Goal: Information Seeking & Learning: Find specific fact

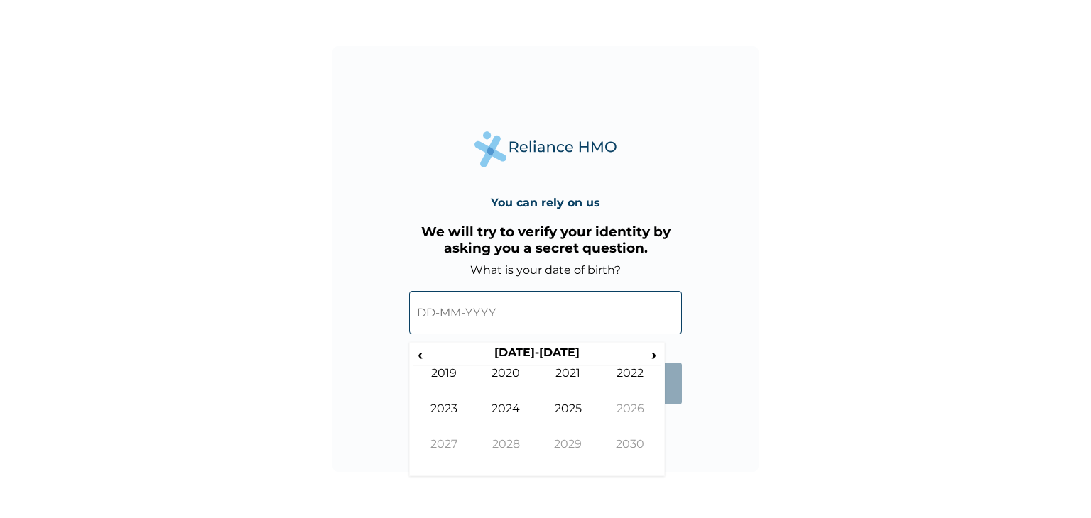
click at [481, 315] on input "text" at bounding box center [545, 312] width 273 height 43
click at [496, 312] on input "text" at bounding box center [545, 312] width 273 height 43
click at [415, 353] on span "‹" at bounding box center [420, 355] width 15 height 18
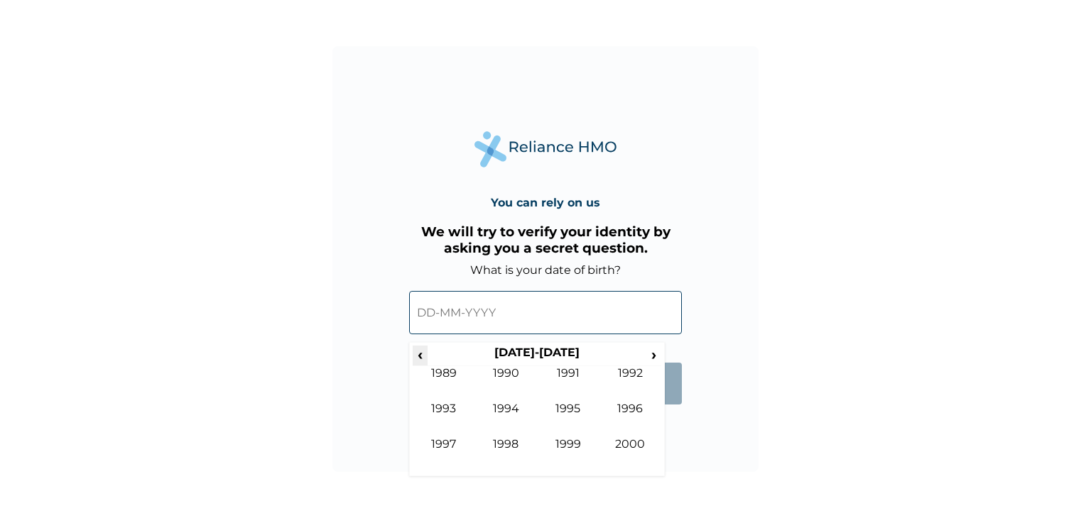
click at [415, 353] on span "‹" at bounding box center [420, 355] width 15 height 18
click at [651, 353] on span "›" at bounding box center [654, 355] width 16 height 18
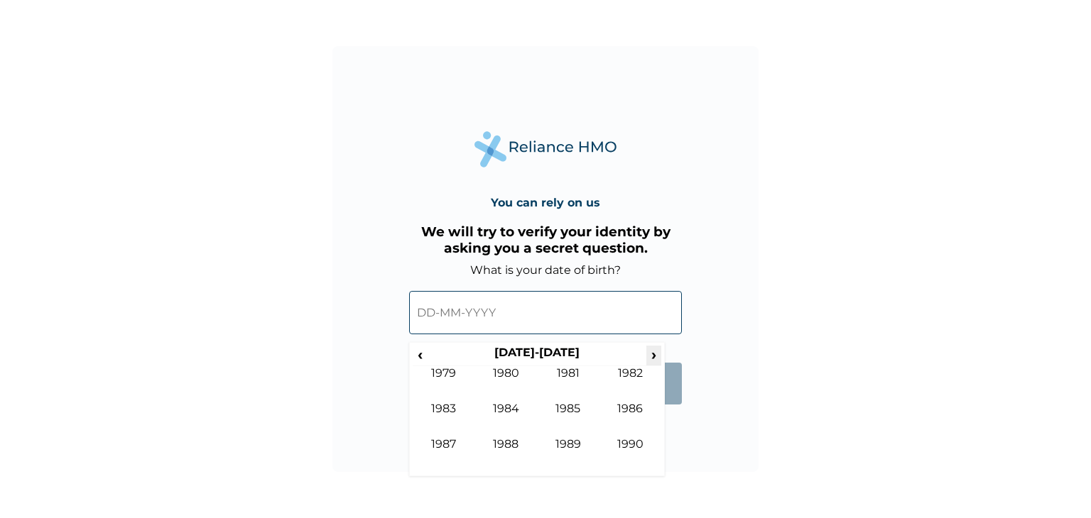
click at [651, 353] on span "›" at bounding box center [654, 355] width 16 height 18
click at [626, 374] on td "1992" at bounding box center [630, 384] width 63 height 36
click at [626, 445] on td "Dec" at bounding box center [630, 456] width 63 height 36
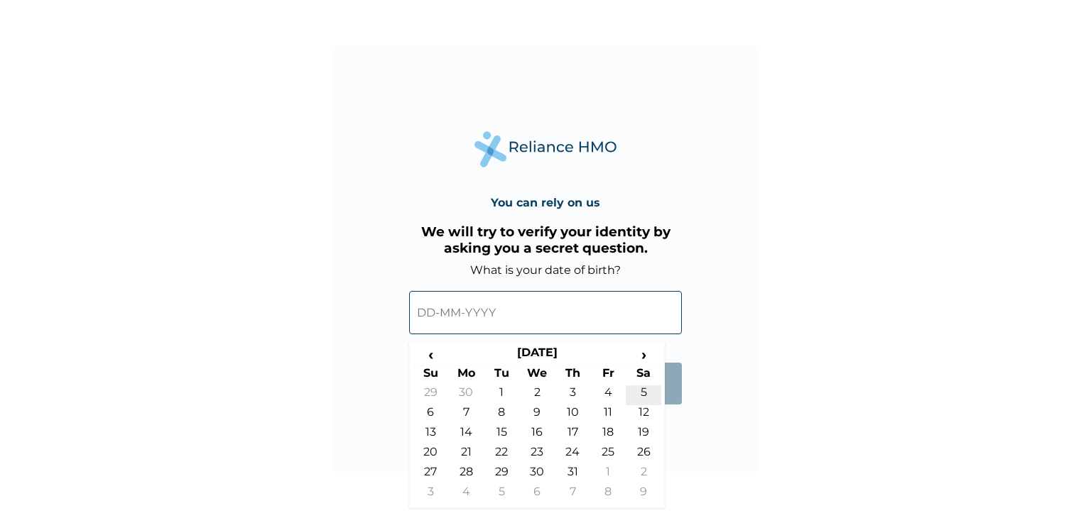
click at [638, 389] on td "5" at bounding box center [644, 396] width 36 height 20
type input "05-12-1992"
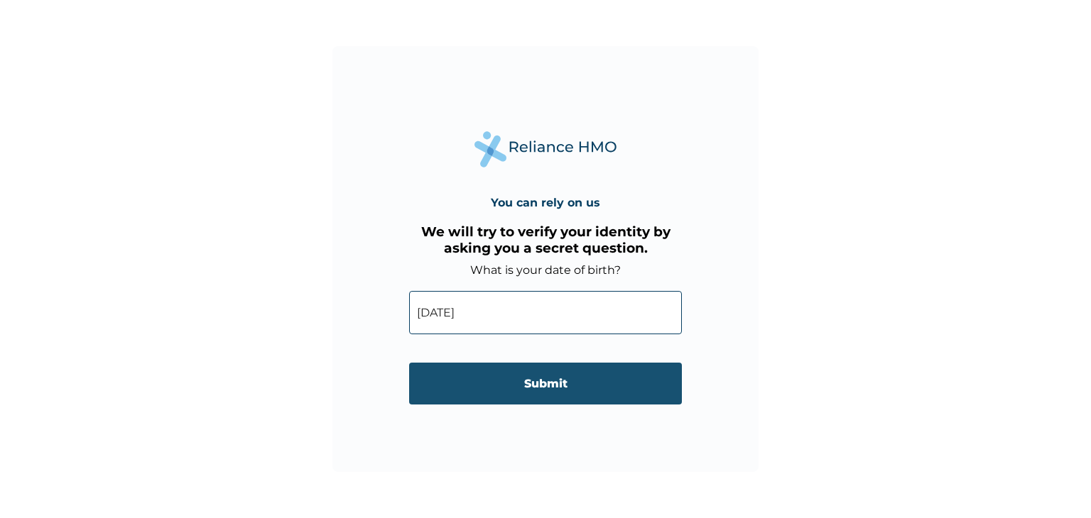
click at [599, 384] on input "Submit" at bounding box center [545, 384] width 273 height 42
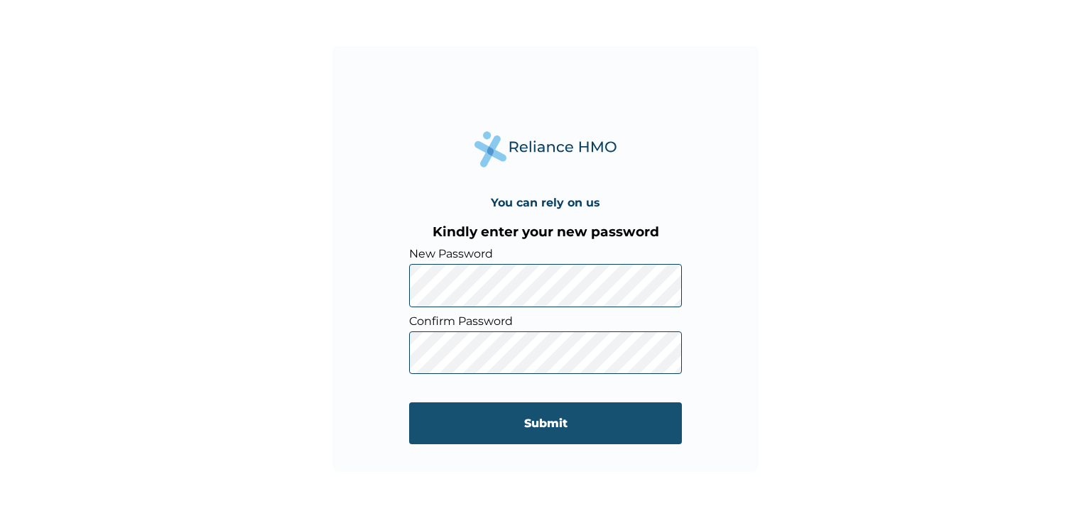
click at [500, 421] on input "Submit" at bounding box center [545, 424] width 273 height 42
click at [562, 424] on input "Submit" at bounding box center [545, 424] width 273 height 42
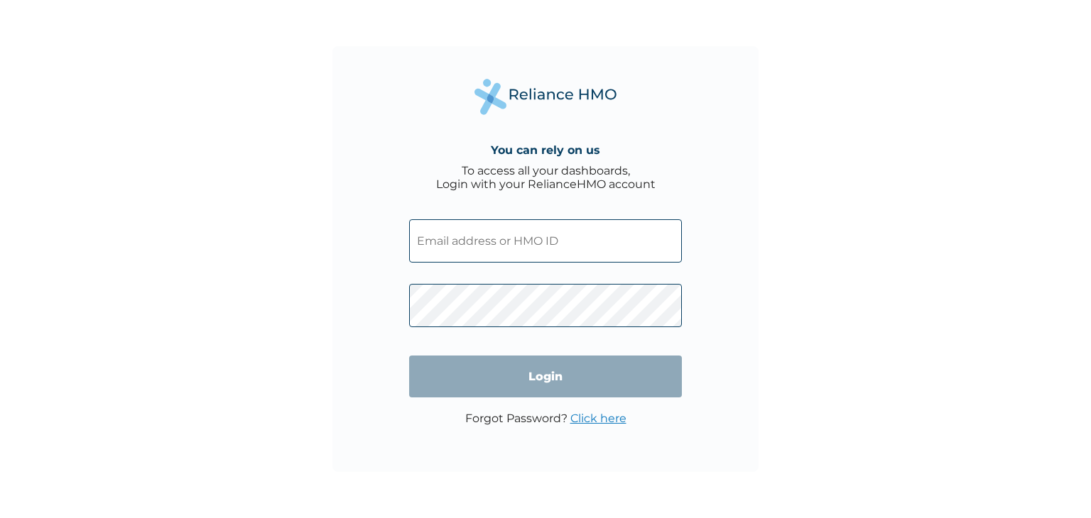
click at [461, 250] on input "text" at bounding box center [545, 240] width 273 height 43
click at [462, 241] on input "text" at bounding box center [545, 240] width 273 height 43
click at [458, 246] on input "text" at bounding box center [545, 240] width 273 height 43
click at [522, 231] on input "W" at bounding box center [545, 240] width 273 height 43
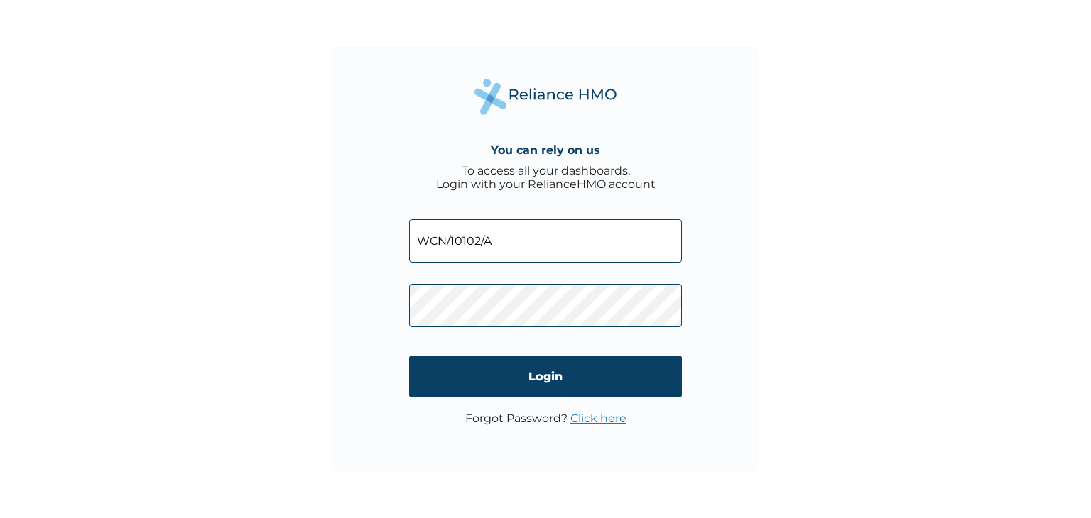
type input "WCN/10102/A"
click at [471, 374] on input "Login" at bounding box center [545, 377] width 273 height 42
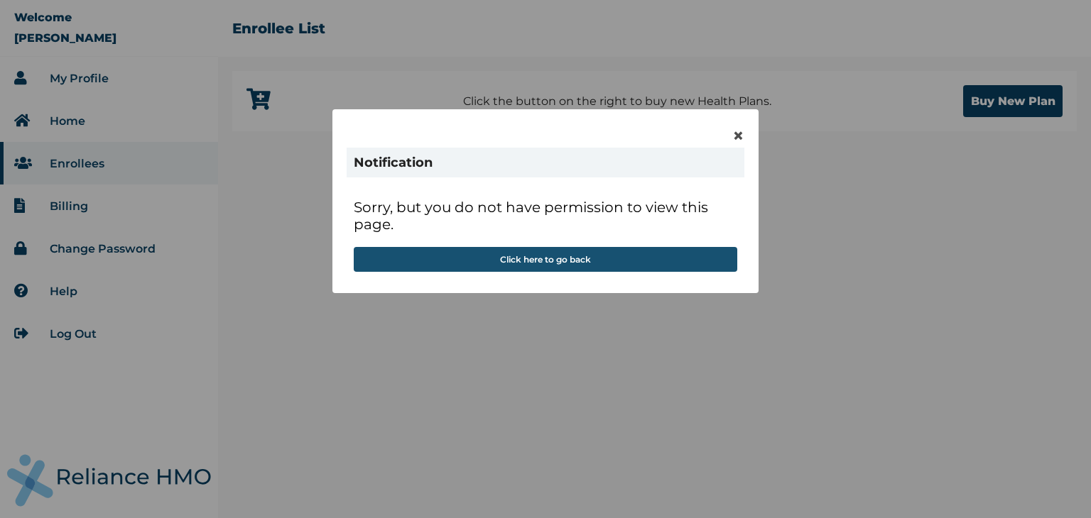
click at [584, 260] on button "Click here to go back" at bounding box center [546, 259] width 384 height 25
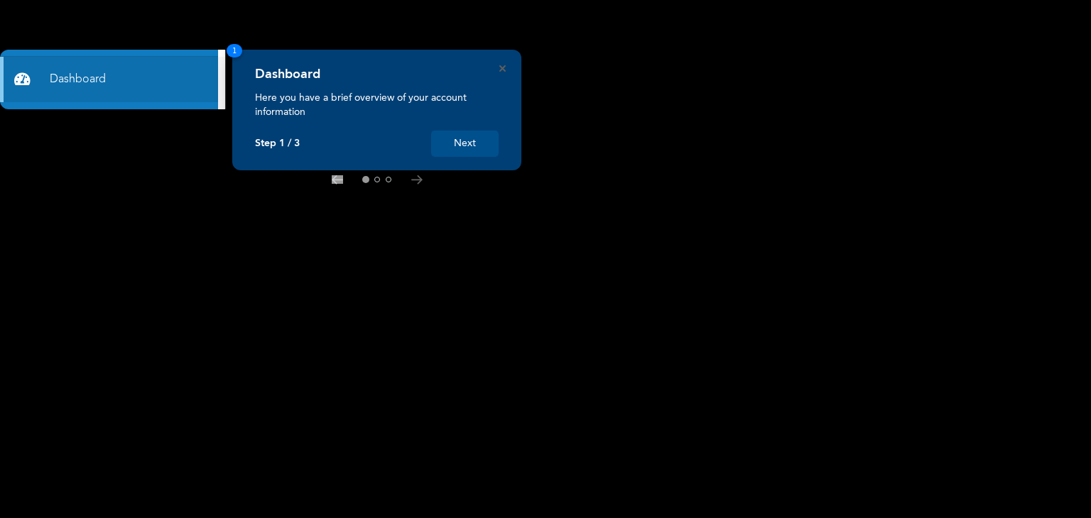
click at [462, 141] on button "Next" at bounding box center [464, 144] width 67 height 26
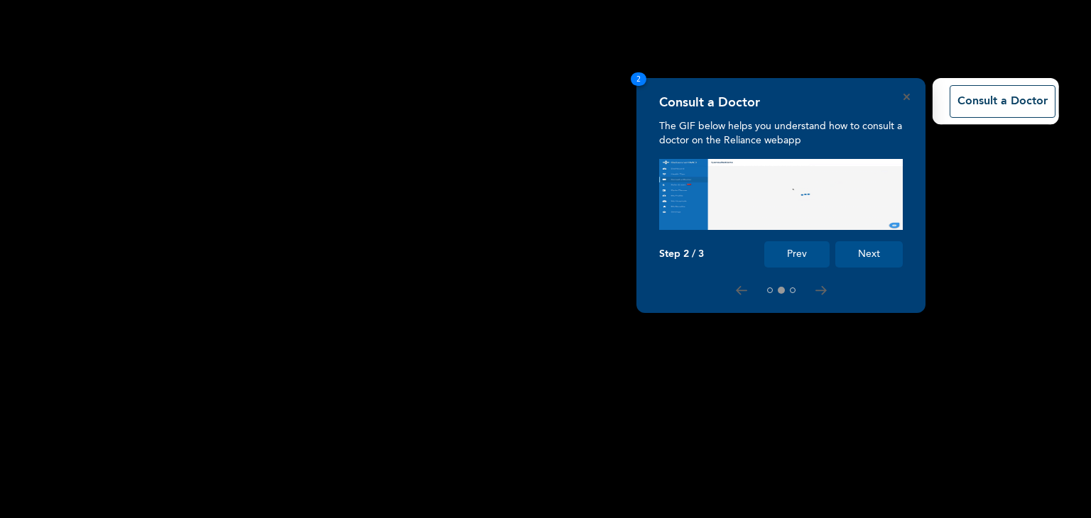
click at [868, 254] on button "Next" at bounding box center [868, 254] width 67 height 26
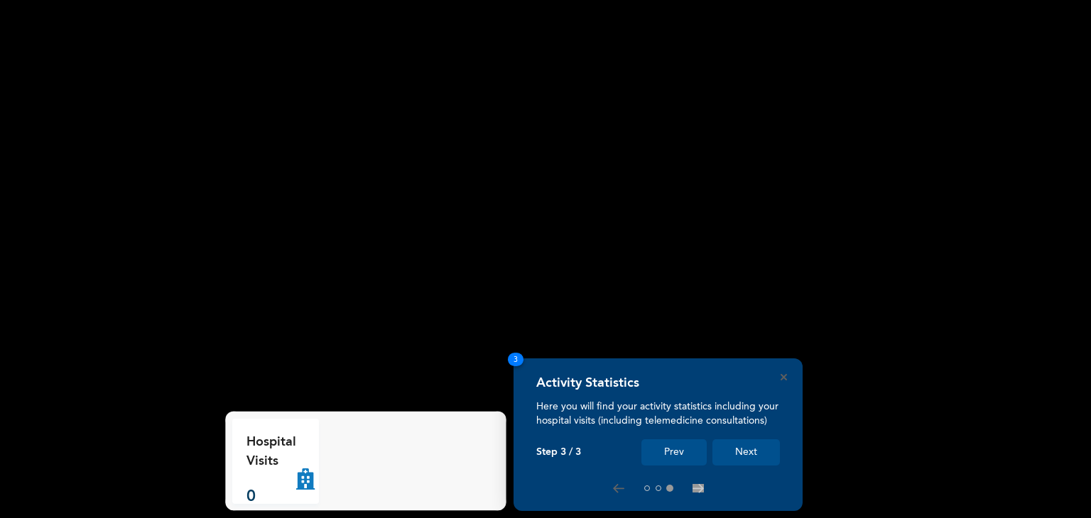
click at [749, 449] on button "Next" at bounding box center [745, 453] width 67 height 26
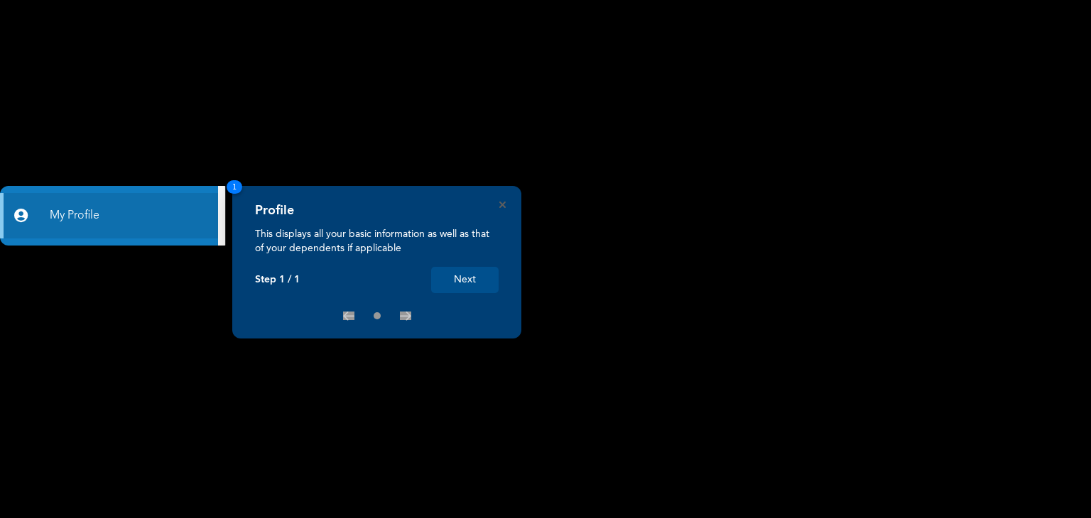
click at [466, 274] on button "Next" at bounding box center [464, 280] width 67 height 26
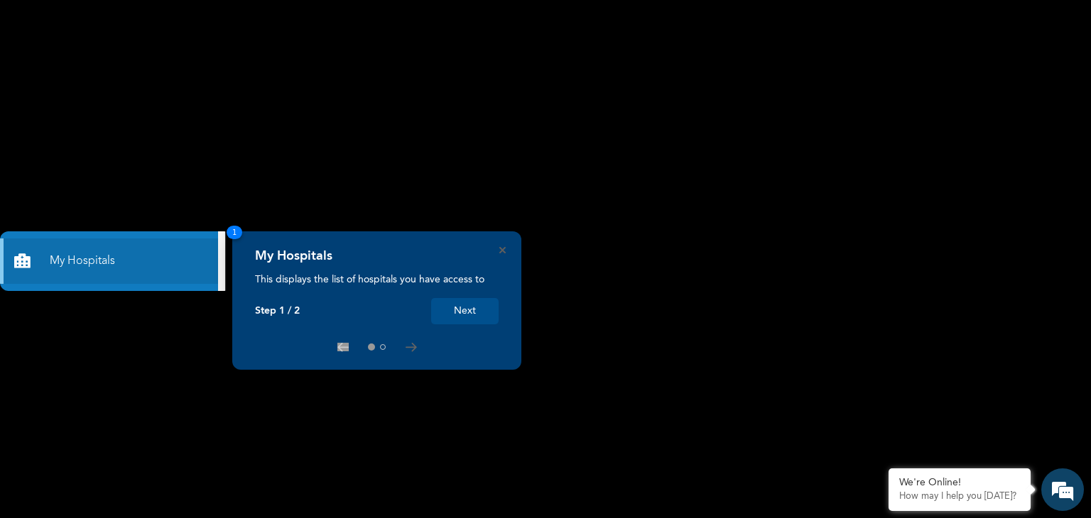
click at [464, 308] on button "Next" at bounding box center [464, 311] width 67 height 26
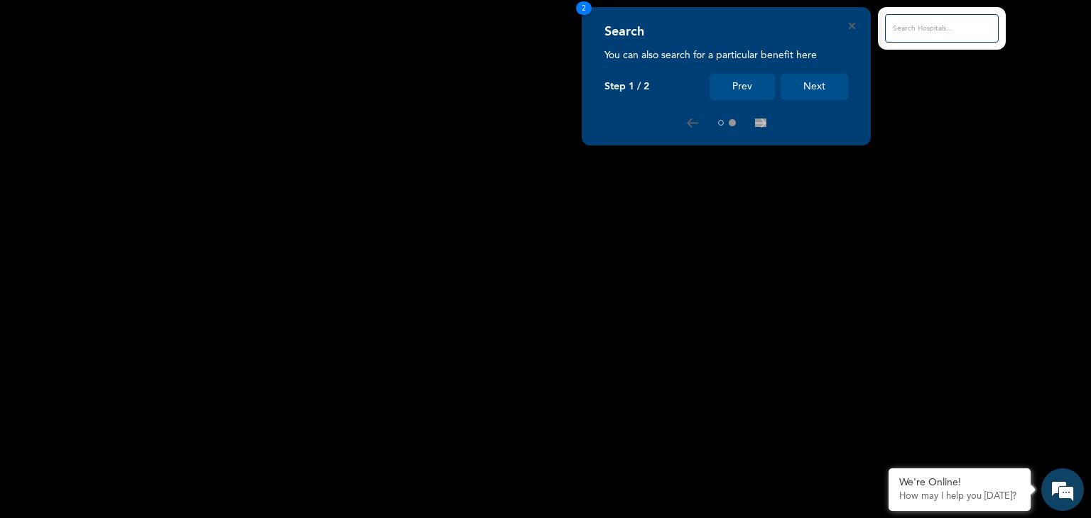
click at [818, 86] on button "Next" at bounding box center [814, 87] width 67 height 26
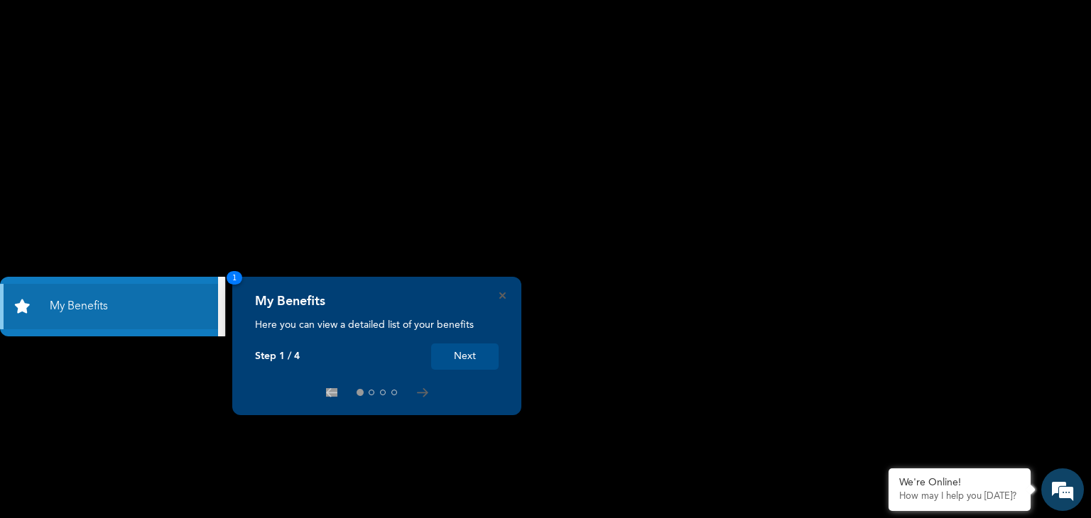
click at [471, 352] on button "Next" at bounding box center [464, 357] width 67 height 26
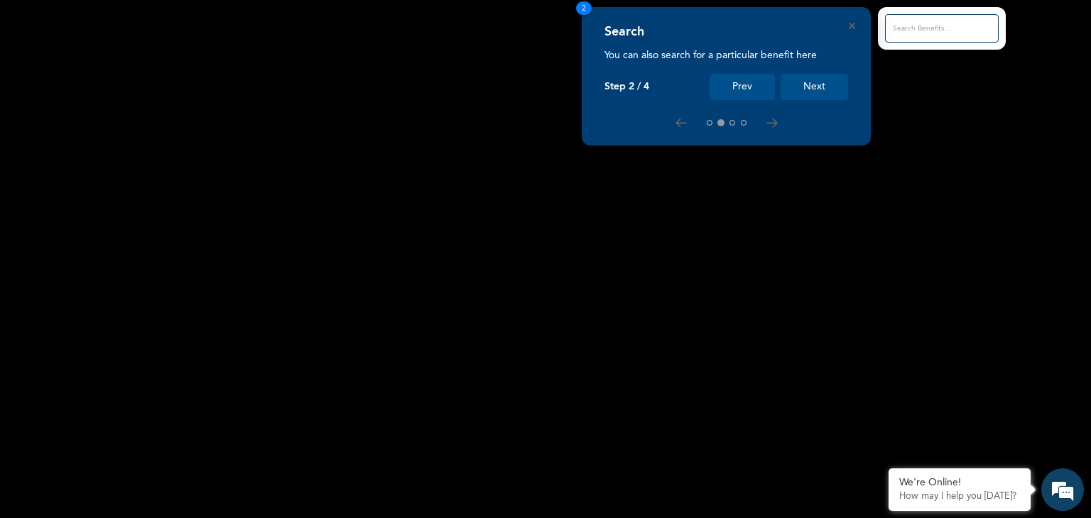
click at [810, 88] on button "Next" at bounding box center [814, 87] width 67 height 26
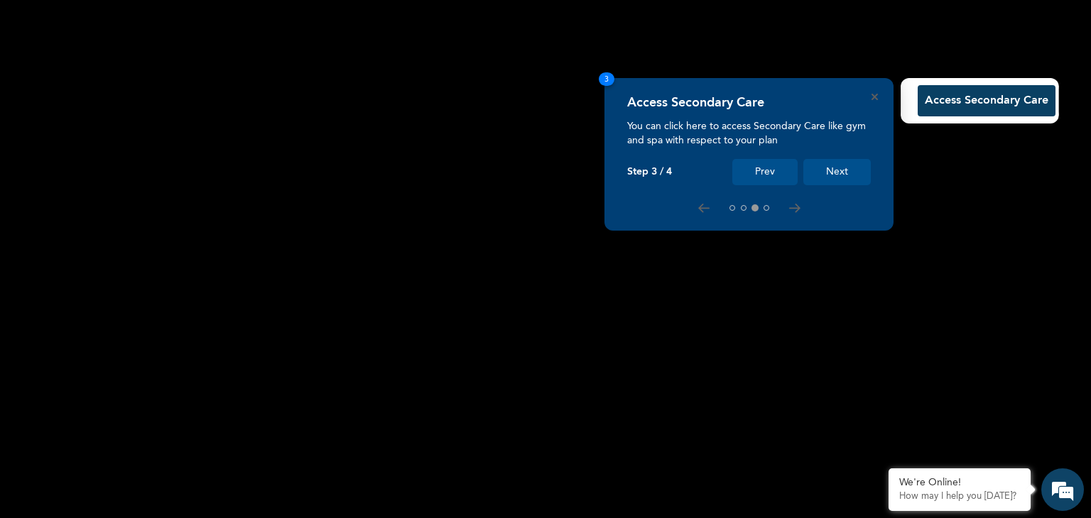
click at [851, 170] on button "Next" at bounding box center [836, 172] width 67 height 26
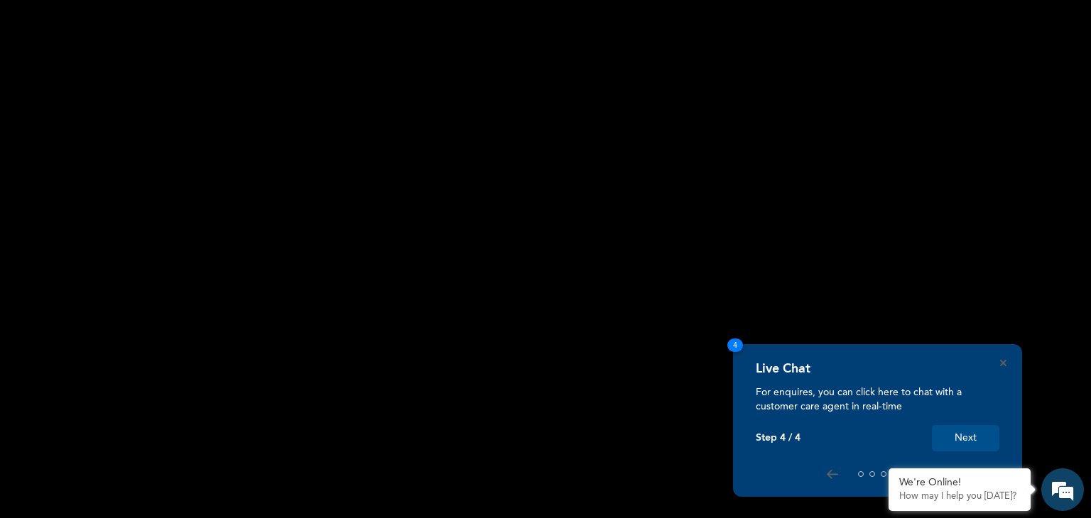
click at [959, 433] on button "Next" at bounding box center [965, 438] width 67 height 26
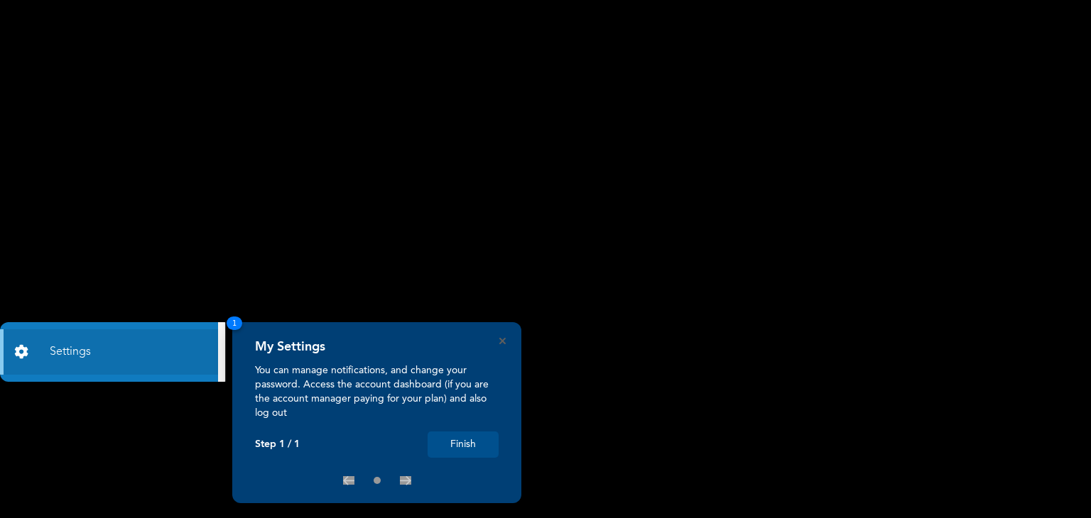
click at [457, 437] on button "Finish" at bounding box center [463, 445] width 71 height 26
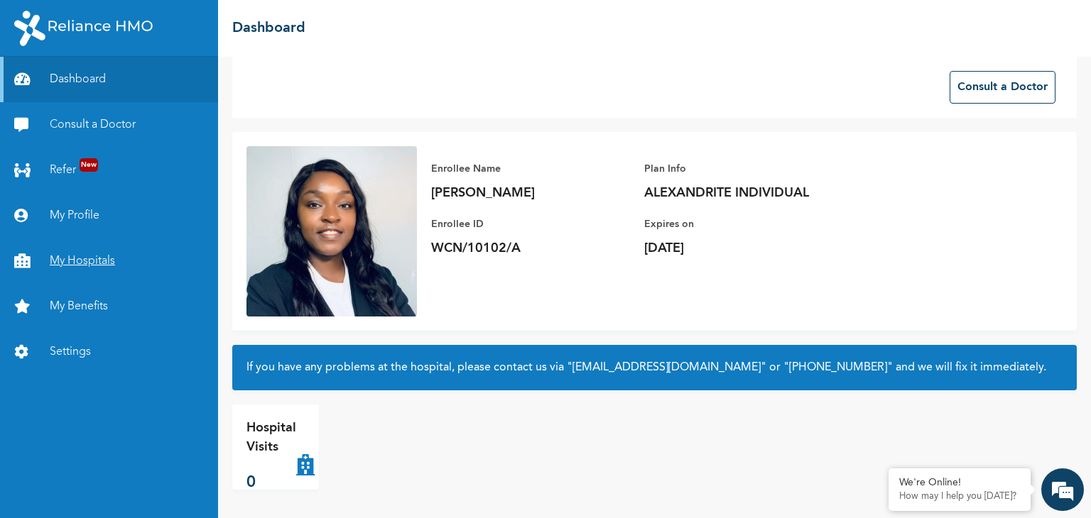
click at [105, 256] on link "My Hospitals" at bounding box center [109, 261] width 218 height 45
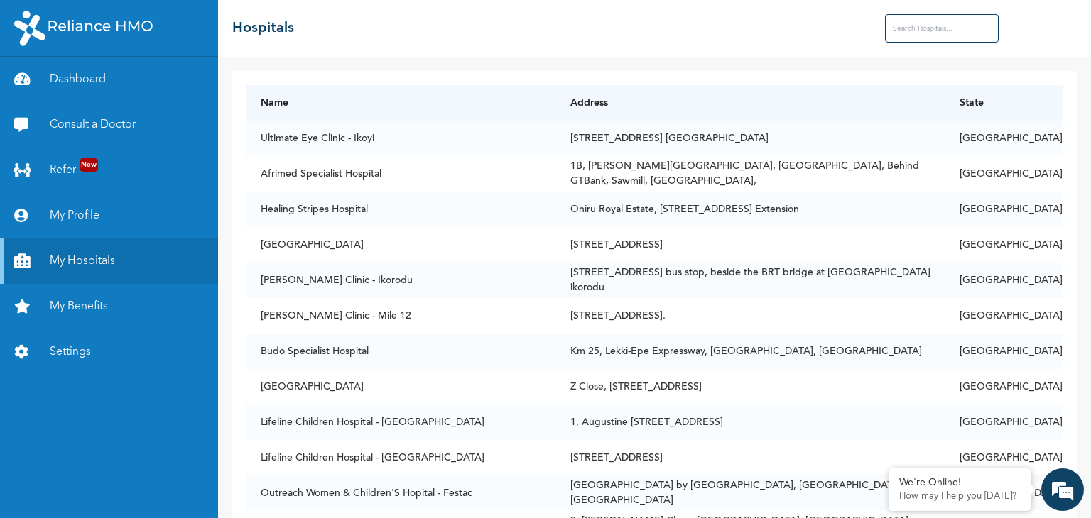
click at [918, 27] on input "text" at bounding box center [942, 28] width 114 height 28
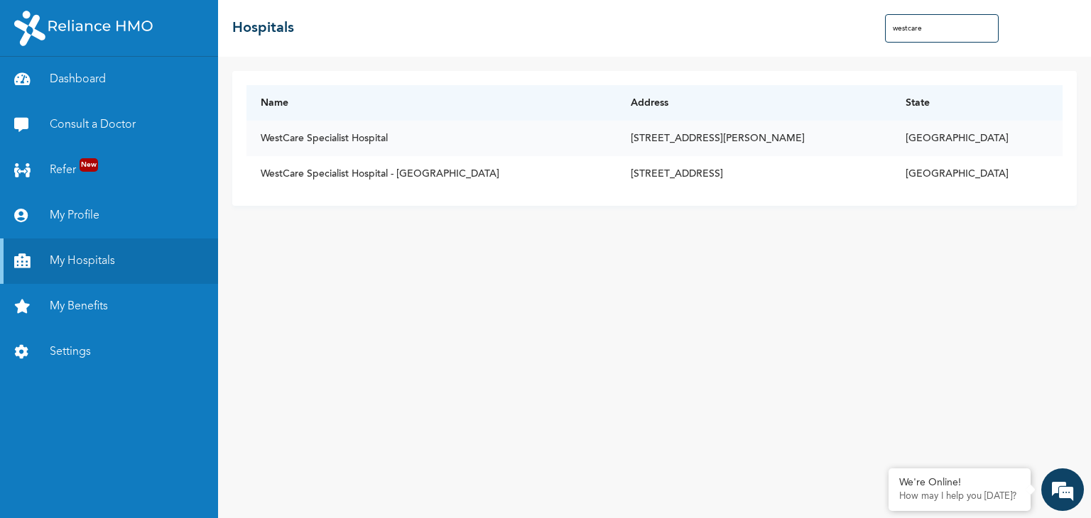
type input "westcare"
drag, startPoint x: 745, startPoint y: 141, endPoint x: 568, endPoint y: 144, distance: 176.9
click at [616, 144] on td "[STREET_ADDRESS][PERSON_NAME]" at bounding box center [753, 139] width 275 height 36
copy td "[STREET_ADDRESS][PERSON_NAME]"
click at [521, 151] on td "WestCare Specialist Hospital" at bounding box center [430, 139] width 369 height 36
